Goal: Task Accomplishment & Management: Manage account settings

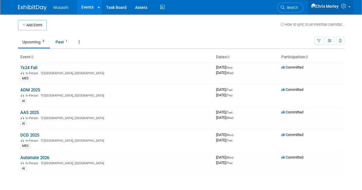
click at [339, 7] on link at bounding box center [329, 7] width 45 height 14
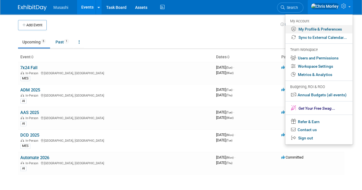
click at [315, 29] on link "My Profile & Preferences" at bounding box center [318, 29] width 67 height 8
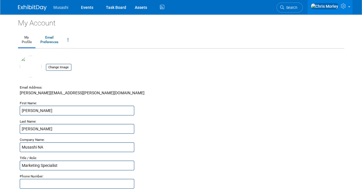
click at [336, 9] on img at bounding box center [324, 6] width 28 height 6
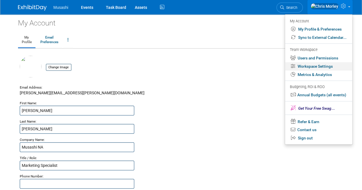
click at [323, 66] on link "Workspace Settings" at bounding box center [318, 66] width 67 height 8
